Goal: Information Seeking & Learning: Learn about a topic

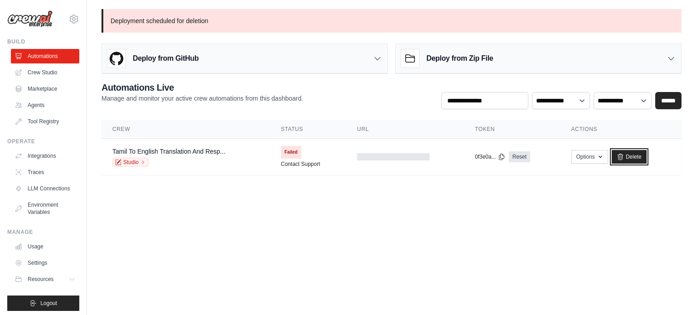
drag, startPoint x: 627, startPoint y: 158, endPoint x: 381, endPoint y: 25, distance: 279.3
click at [627, 158] on link "Delete" at bounding box center [629, 157] width 35 height 14
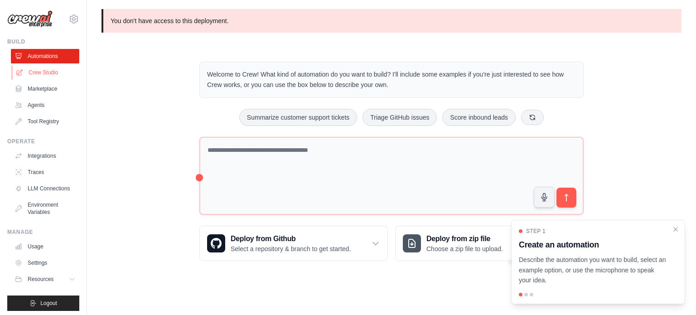
click at [43, 67] on link "Crew Studio" at bounding box center [46, 72] width 68 height 14
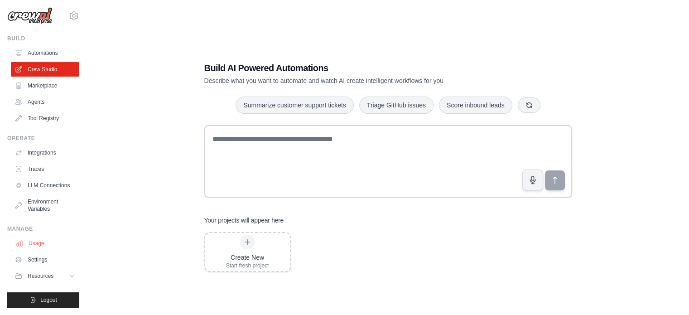
scroll to position [10, 0]
click at [60, 275] on button "Resources" at bounding box center [46, 276] width 68 height 14
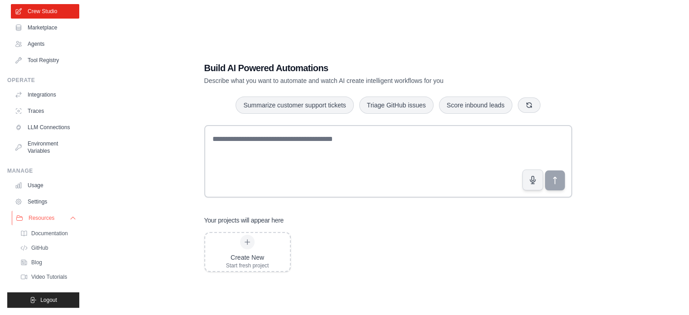
scroll to position [68, 0]
click at [60, 235] on span "Documentation" at bounding box center [50, 233] width 37 height 7
